Goal: Check status: Check status

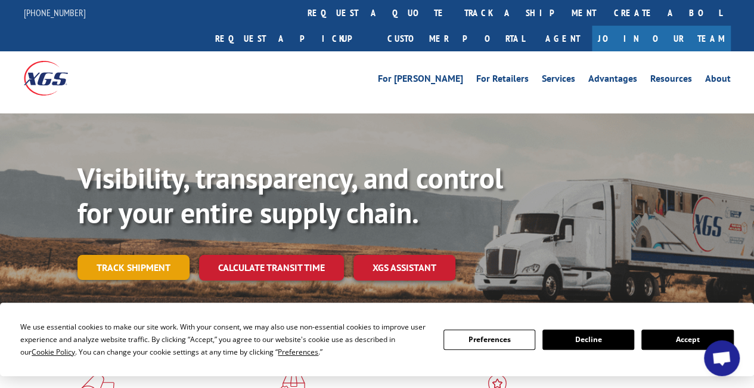
click at [151, 255] on link "Track shipment" at bounding box center [134, 267] width 112 height 25
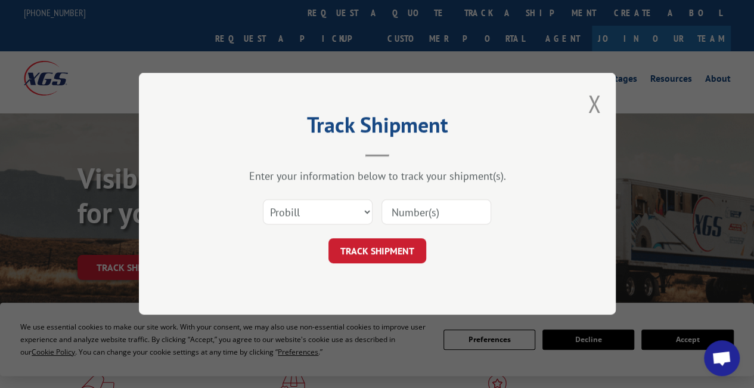
click at [402, 214] on input at bounding box center [437, 212] width 110 height 25
click at [407, 207] on input at bounding box center [437, 212] width 110 height 25
type input "17402173"
click button "TRACK SHIPMENT" at bounding box center [378, 250] width 98 height 25
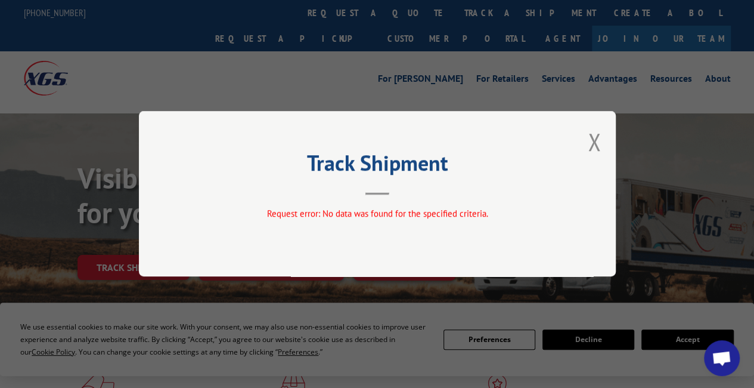
drag, startPoint x: 594, startPoint y: 140, endPoint x: 559, endPoint y: 137, distance: 34.7
click at [593, 140] on button "Close modal" at bounding box center [594, 142] width 13 height 32
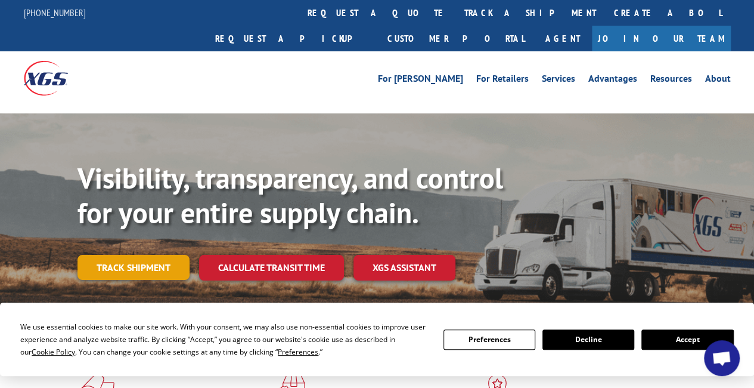
click at [124, 255] on link "Track shipment" at bounding box center [134, 267] width 112 height 25
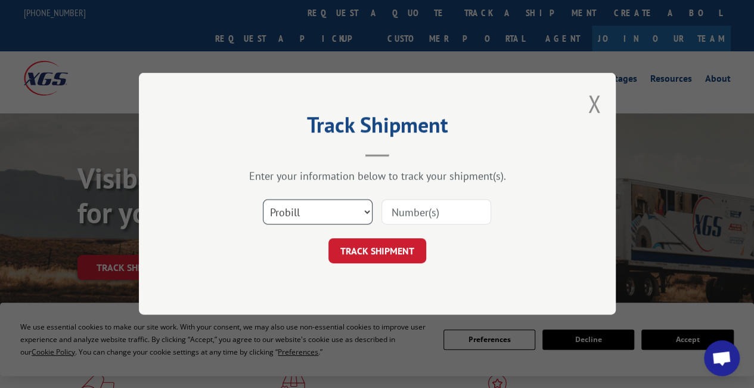
click at [359, 214] on select "Select category... Probill BOL PO" at bounding box center [318, 212] width 110 height 25
select select "bol"
click at [263, 200] on select "Select category... Probill BOL PO" at bounding box center [318, 212] width 110 height 25
click at [401, 215] on input at bounding box center [437, 212] width 110 height 25
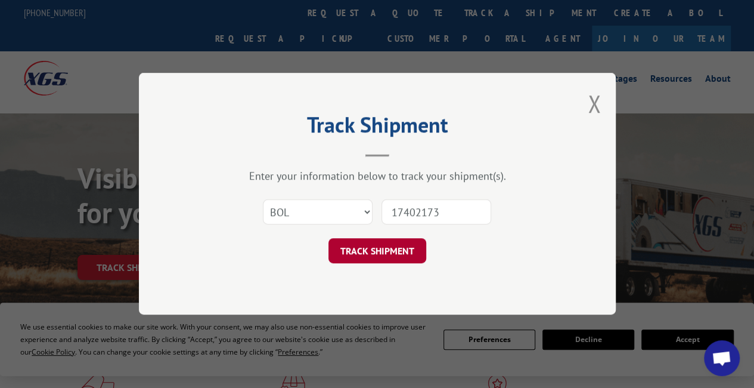
type input "17402173"
click at [367, 249] on button "TRACK SHIPMENT" at bounding box center [378, 250] width 98 height 25
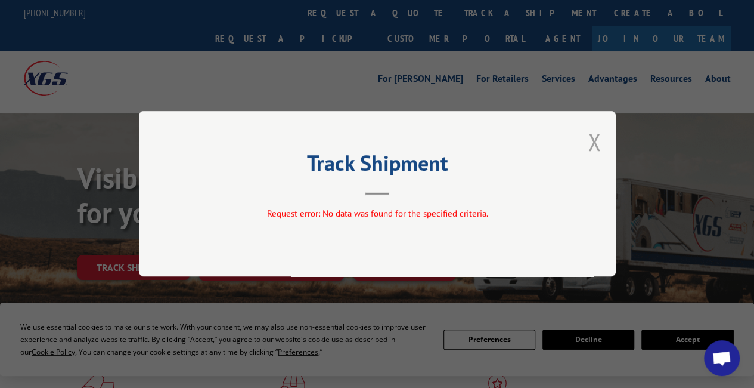
click at [592, 137] on button "Close modal" at bounding box center [594, 142] width 13 height 32
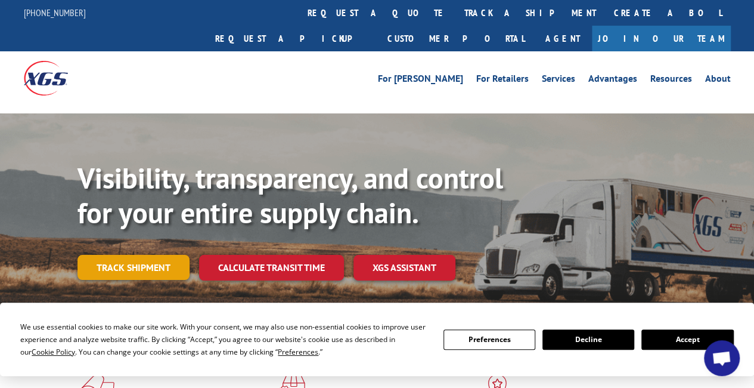
click at [129, 255] on link "Track shipment" at bounding box center [134, 267] width 112 height 25
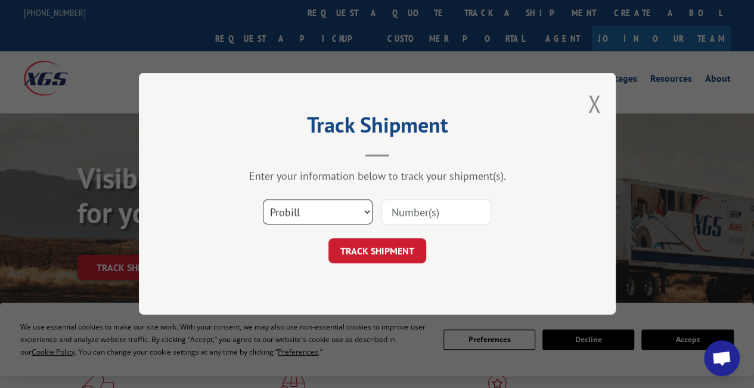
click at [355, 209] on select "Select category... Probill BOL PO" at bounding box center [318, 212] width 110 height 25
click at [263, 200] on select "Select category... Probill BOL PO" at bounding box center [318, 212] width 110 height 25
click at [349, 212] on select "Select category... Probill BOL PO" at bounding box center [318, 212] width 110 height 25
select select "probill"
click at [263, 200] on select "Select category... Probill BOL PO" at bounding box center [318, 212] width 110 height 25
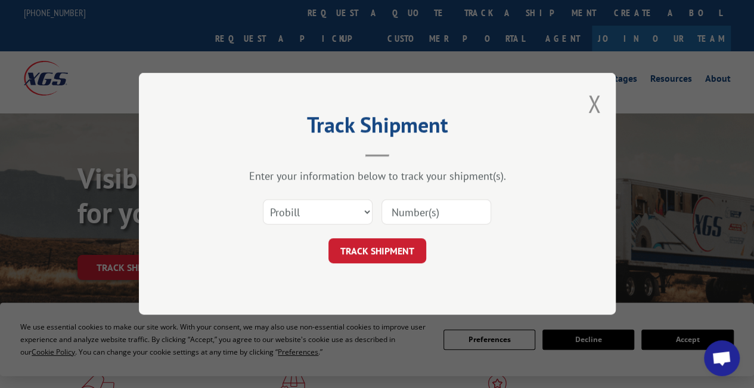
drag, startPoint x: 389, startPoint y: 214, endPoint x: 421, endPoint y: 219, distance: 32.0
click at [390, 214] on input at bounding box center [437, 212] width 110 height 25
type input "17402173"
click at [381, 255] on button "TRACK SHIPMENT" at bounding box center [378, 250] width 98 height 25
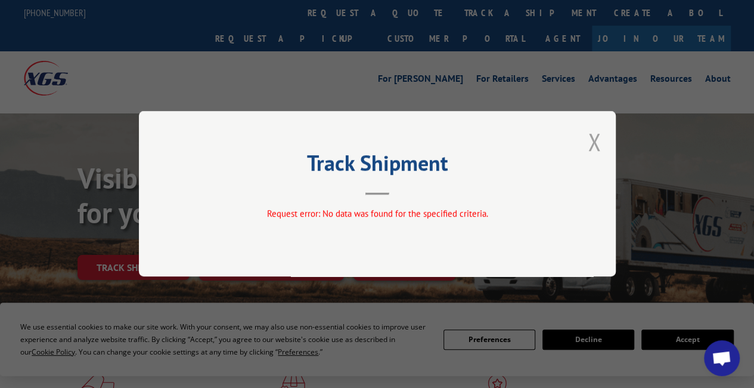
click at [593, 140] on button "Close modal" at bounding box center [594, 142] width 13 height 32
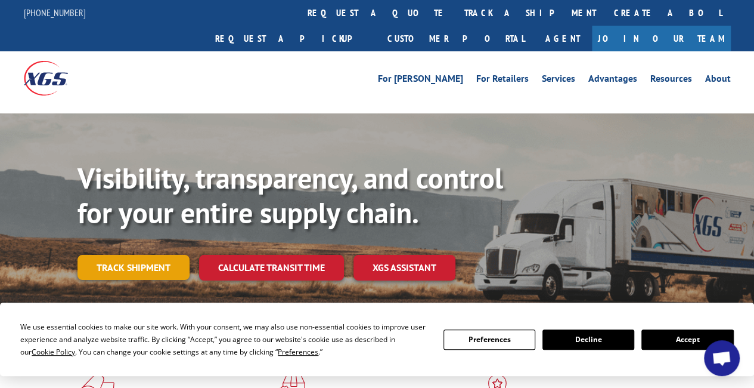
click at [135, 255] on link "Track shipment" at bounding box center [134, 267] width 112 height 25
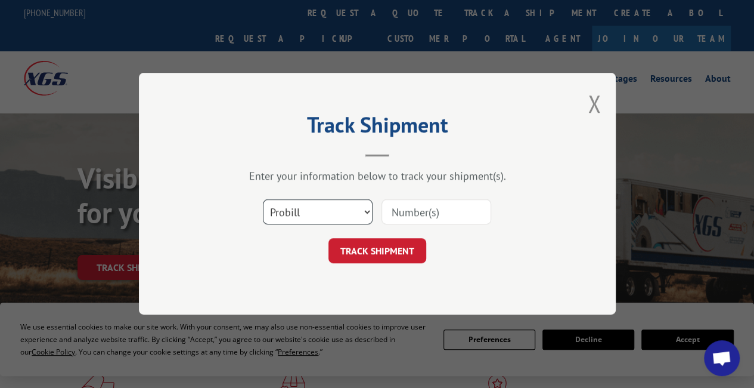
click at [309, 210] on select "Select category... Probill BOL PO" at bounding box center [318, 212] width 110 height 25
select select "bol"
click at [263, 200] on select "Select category... Probill BOL PO" at bounding box center [318, 212] width 110 height 25
click at [395, 218] on input at bounding box center [437, 212] width 110 height 25
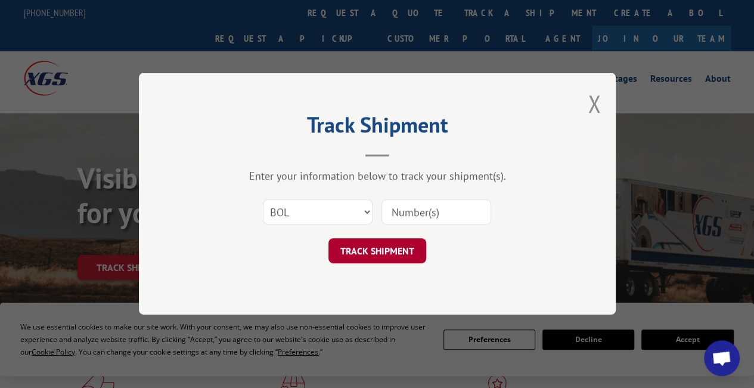
type input "17402173"
click at [400, 255] on button "TRACK SHIPMENT" at bounding box center [378, 250] width 98 height 25
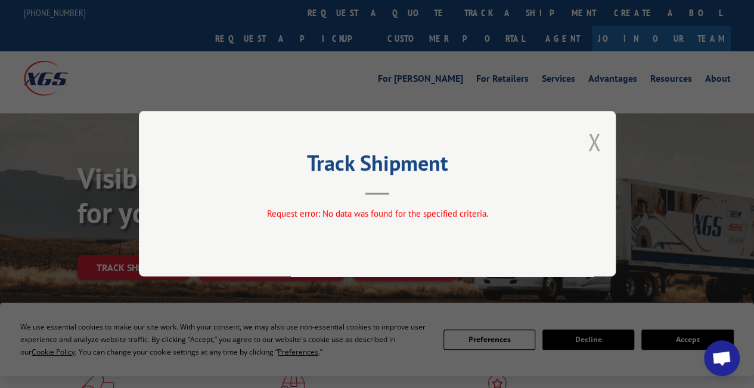
click at [590, 144] on button "Close modal" at bounding box center [594, 142] width 13 height 32
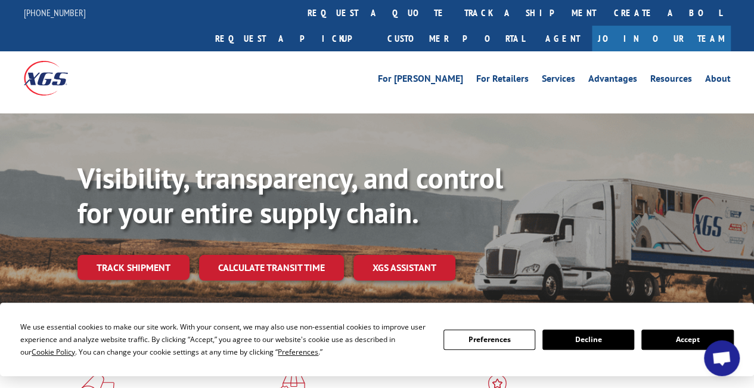
click at [132, 255] on link "Track shipment" at bounding box center [134, 267] width 112 height 25
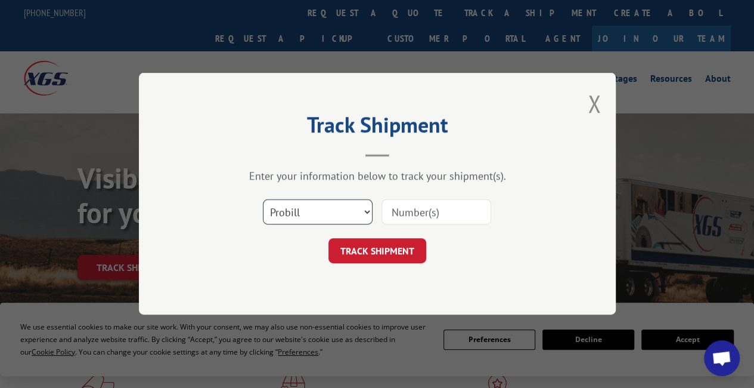
click at [308, 221] on select "Select category... Probill BOL PO" at bounding box center [318, 212] width 110 height 25
select select "po"
click at [263, 200] on select "Select category... Probill BOL PO" at bounding box center [318, 212] width 110 height 25
click at [419, 211] on input at bounding box center [437, 212] width 110 height 25
type input "17402173"
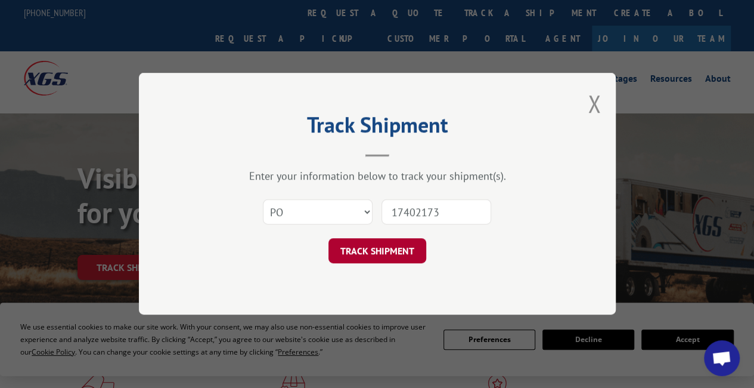
click at [387, 249] on button "TRACK SHIPMENT" at bounding box center [378, 250] width 98 height 25
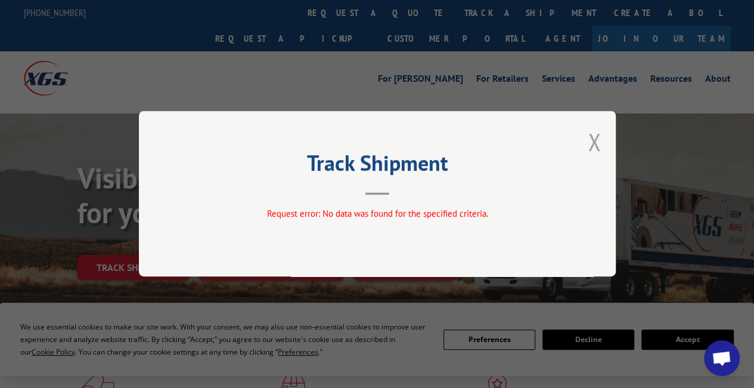
click at [591, 141] on button "Close modal" at bounding box center [594, 142] width 13 height 32
